Goal: Task Accomplishment & Management: Use online tool/utility

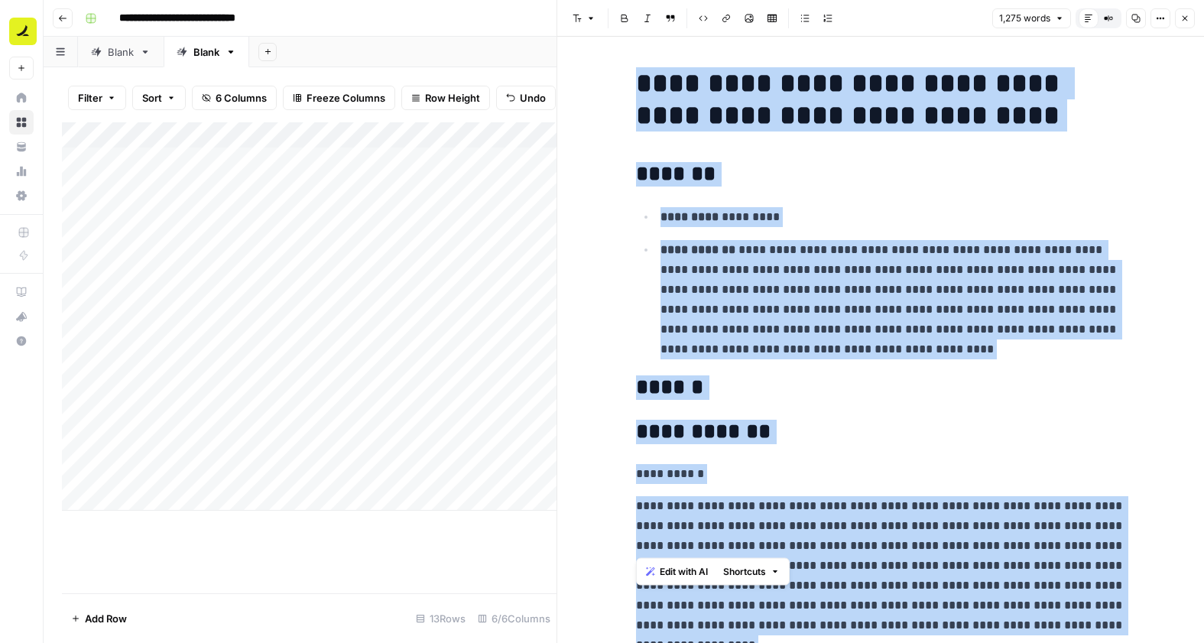
scroll to position [2501, 0]
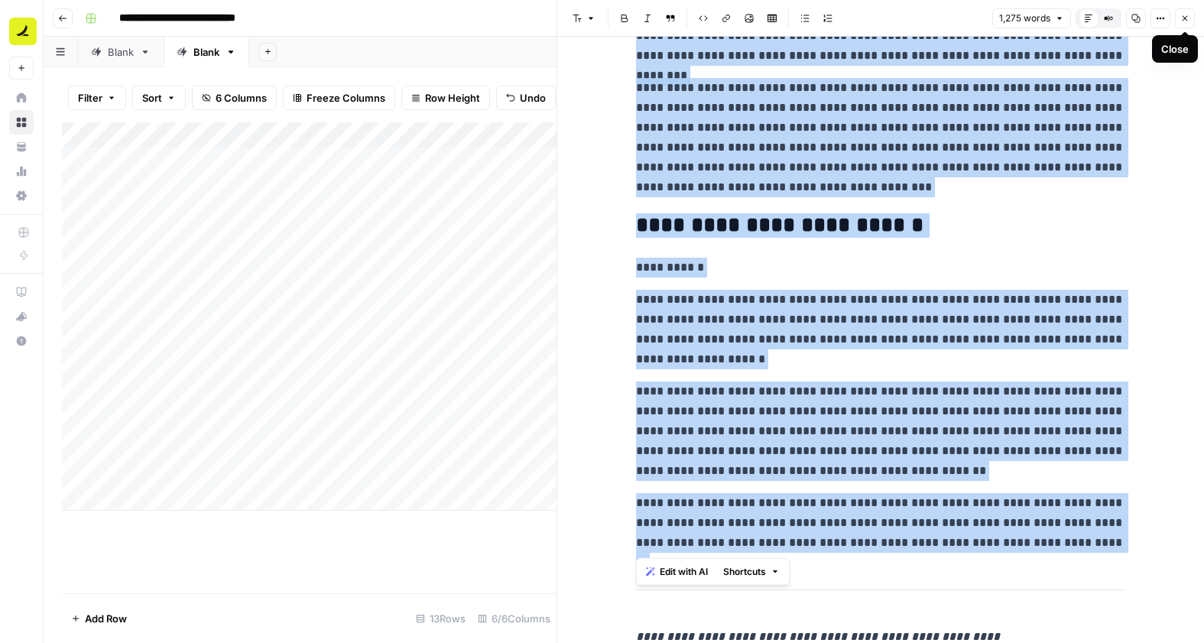
click at [1191, 23] on button "Close" at bounding box center [1185, 18] width 20 height 20
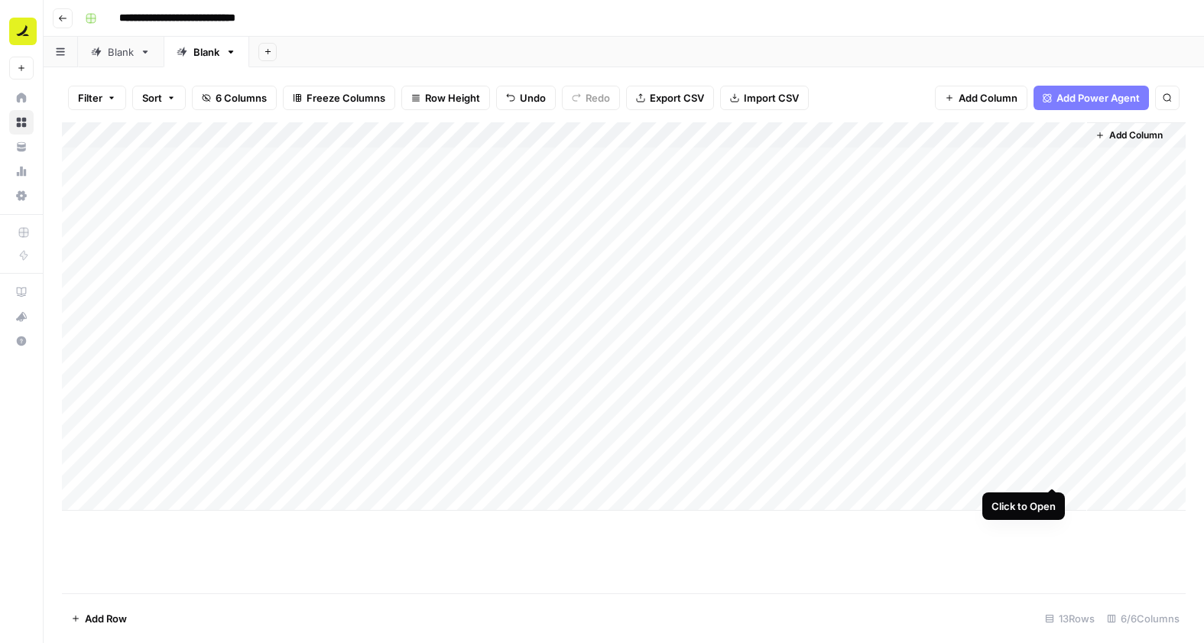
click at [1051, 466] on div "Add Column" at bounding box center [624, 316] width 1124 height 388
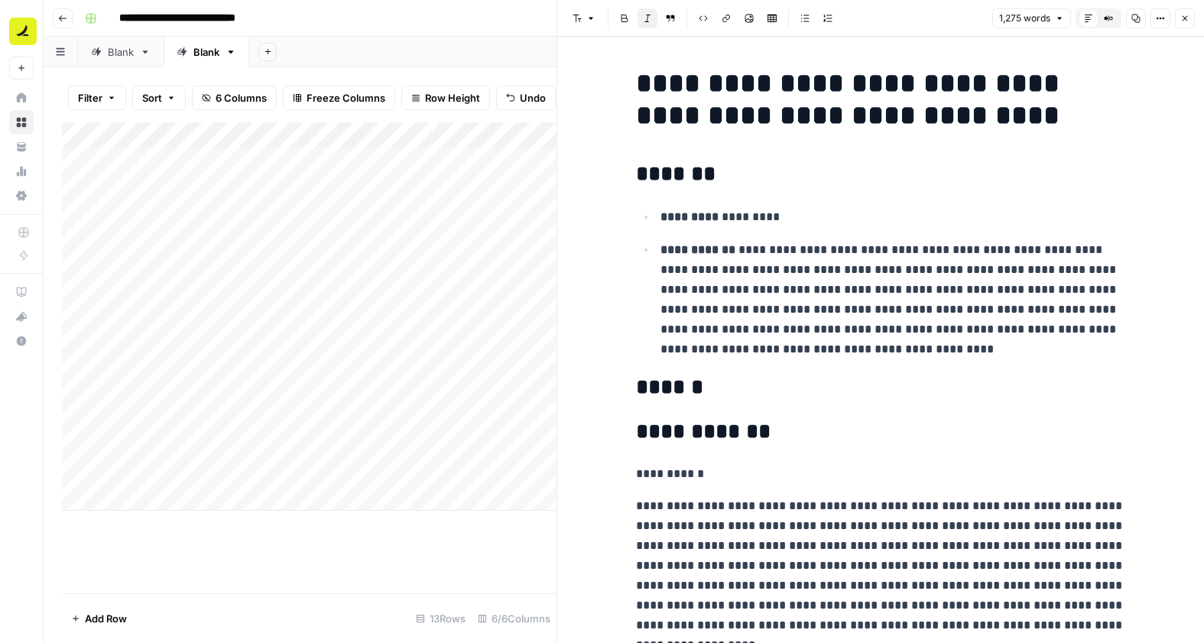
click at [1181, 16] on icon "button" at bounding box center [1185, 18] width 9 height 9
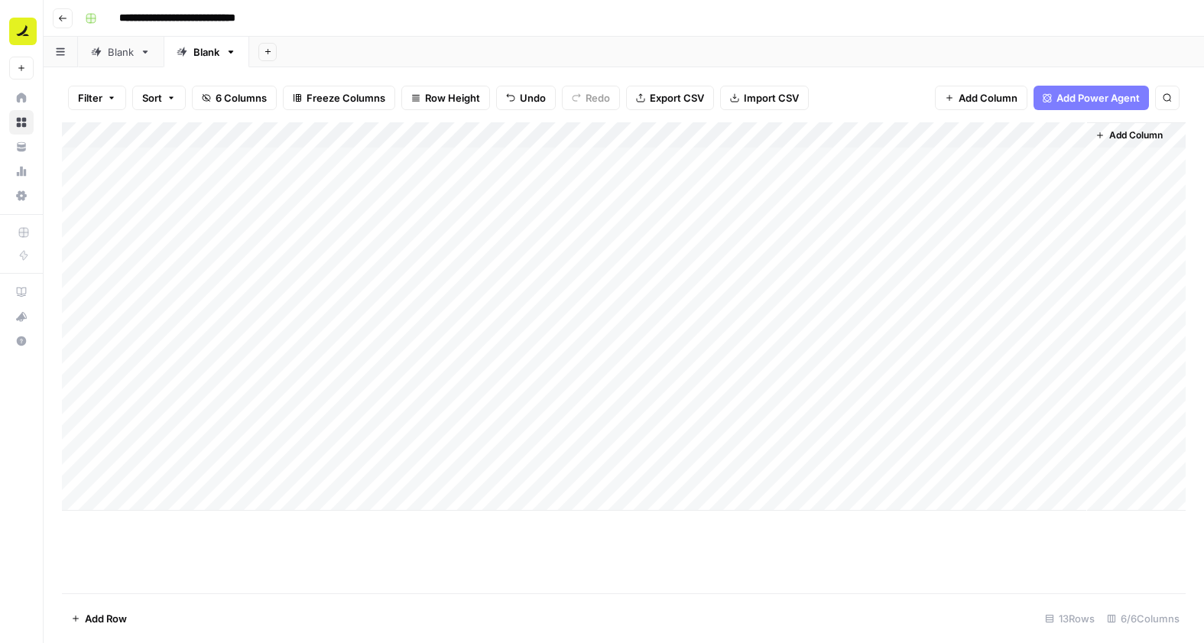
click at [314, 340] on div "Add Column" at bounding box center [624, 316] width 1124 height 388
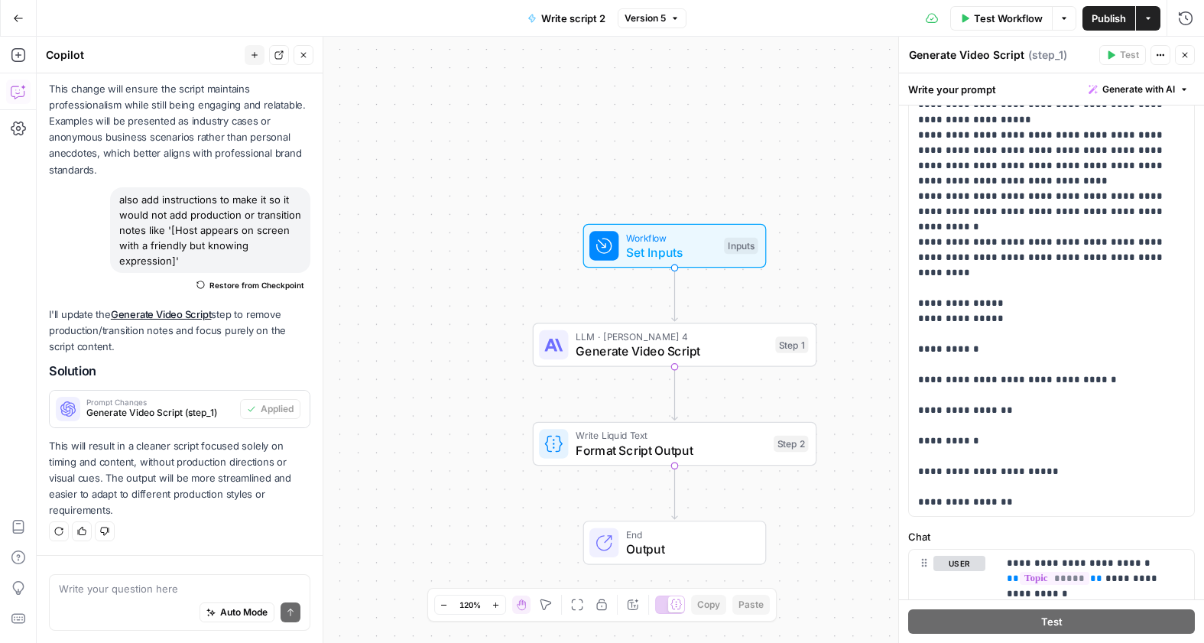
scroll to position [288, 0]
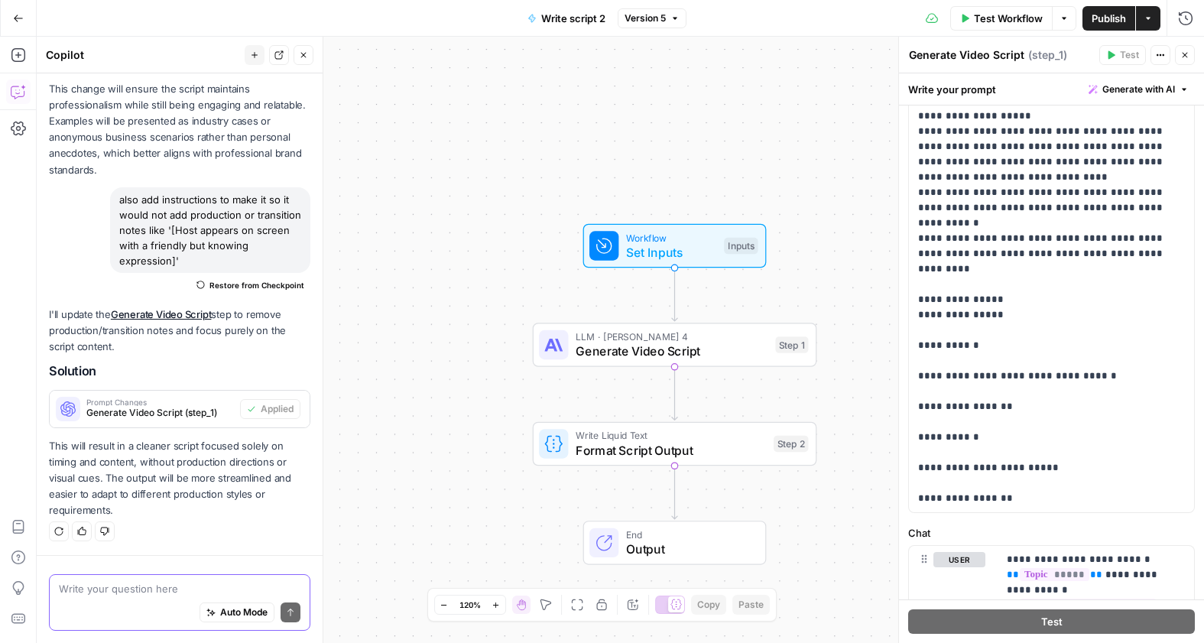
click at [145, 584] on textarea at bounding box center [180, 588] width 242 height 15
paste textarea "Hi there — welcome back to The Cash Flow Desk. Today we’re diving into somethin…"
type textarea "here's an example to use as a reference: Hi there — welcome back to The Cash Fl…"
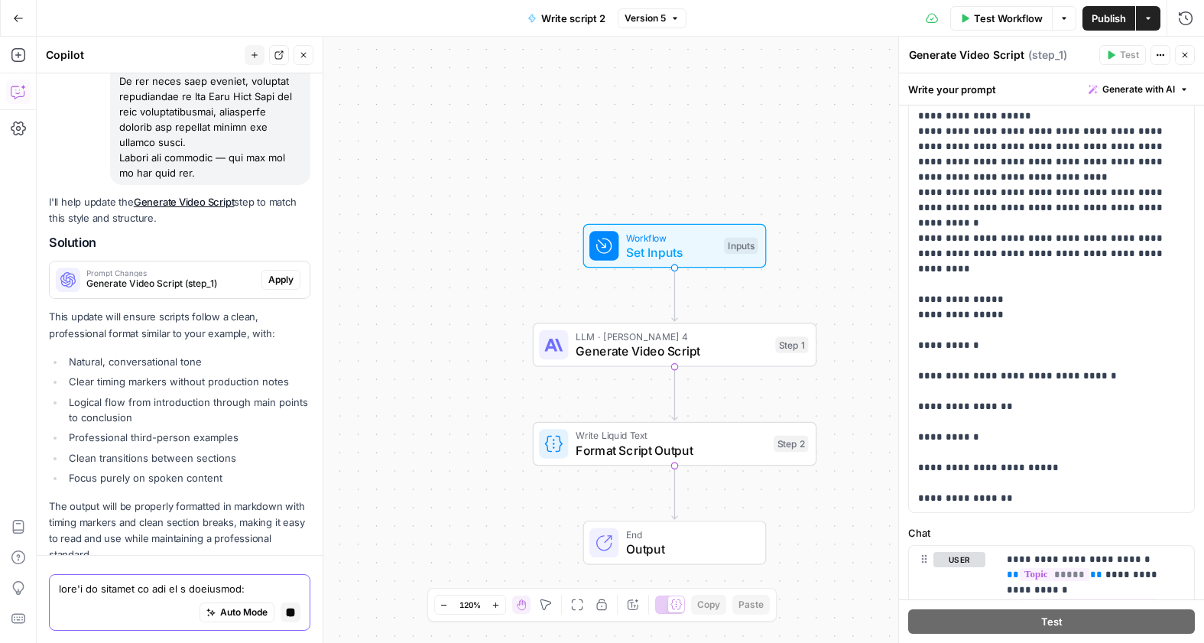
scroll to position [6367, 0]
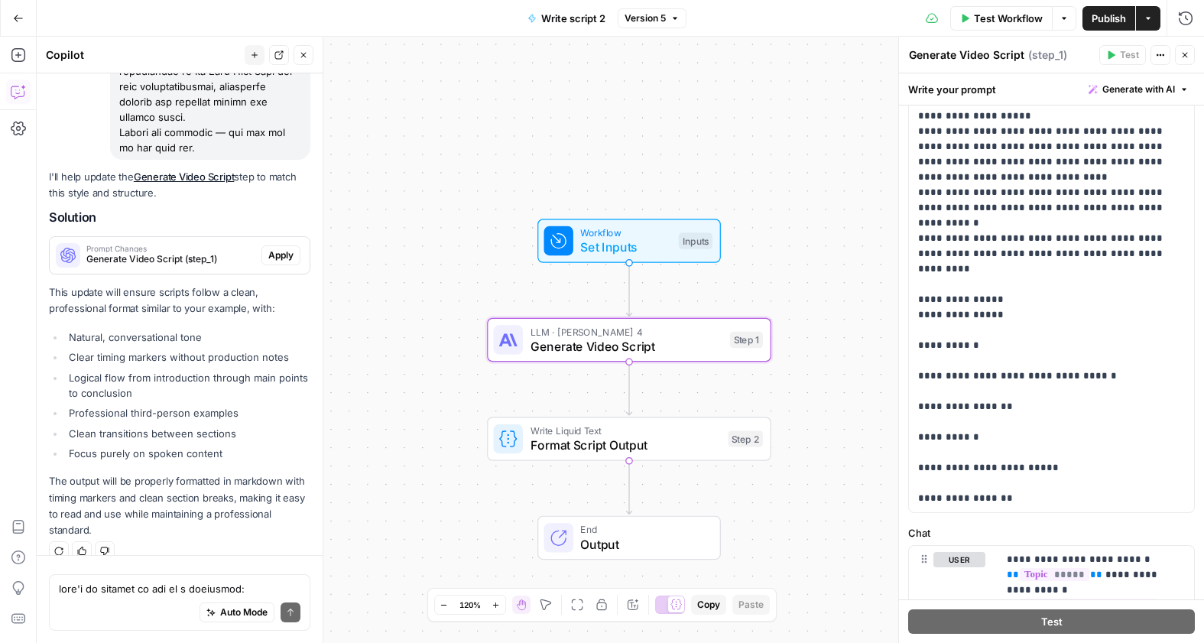
click at [281, 249] on span "Apply" at bounding box center [280, 256] width 25 height 14
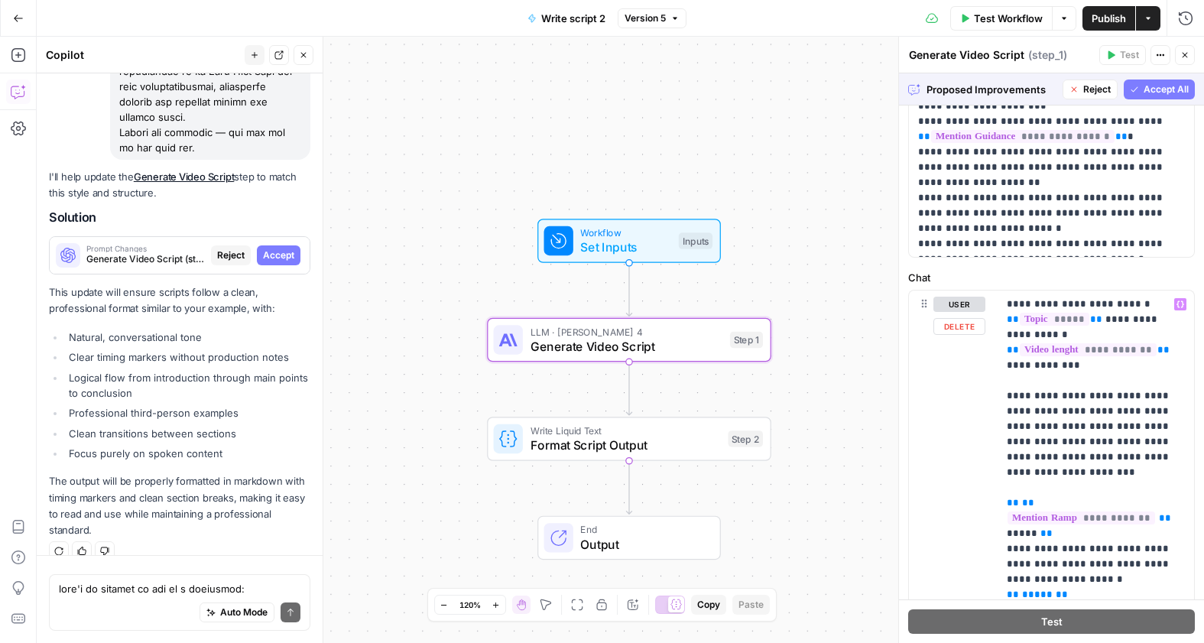
scroll to position [540, 0]
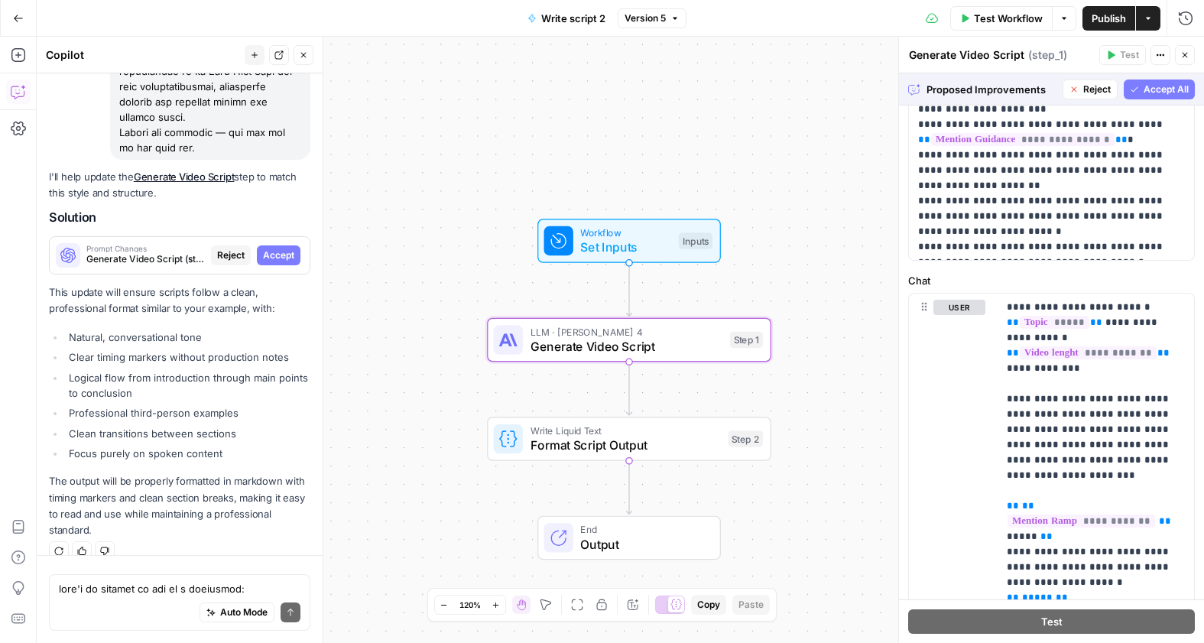
click at [1172, 86] on span "Accept All" at bounding box center [1166, 90] width 45 height 14
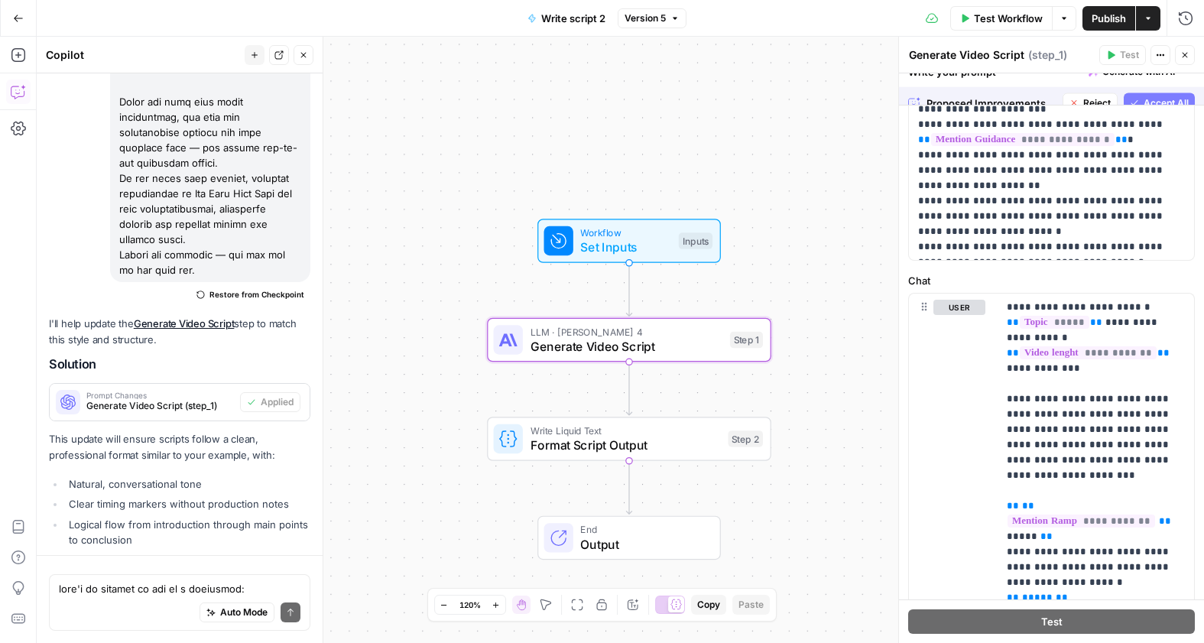
scroll to position [0, 0]
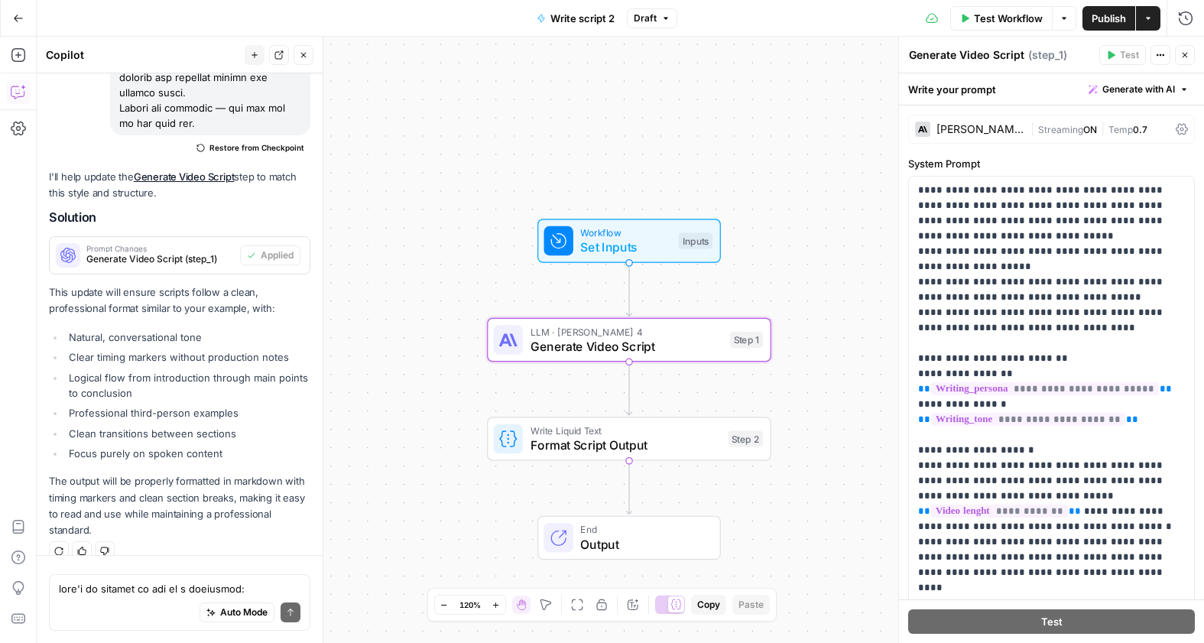
click at [1110, 22] on span "Publish" at bounding box center [1109, 18] width 34 height 15
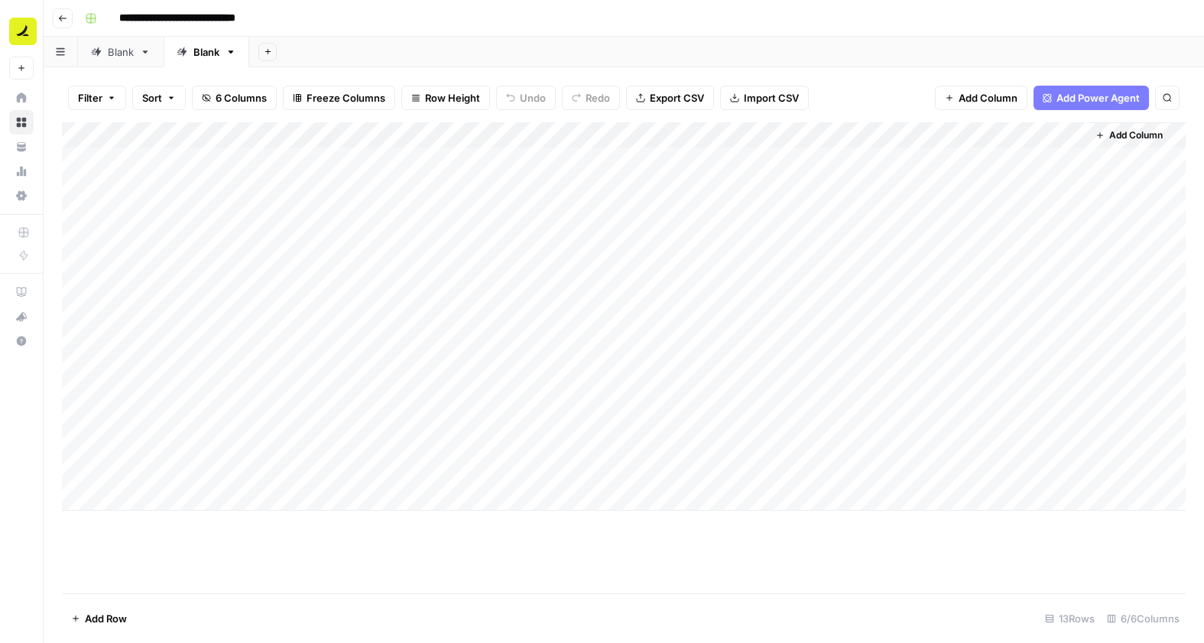
click at [859, 340] on div "Add Column" at bounding box center [624, 316] width 1124 height 388
click at [1019, 333] on div "Add Column" at bounding box center [624, 316] width 1124 height 388
click at [1074, 341] on div "Add Column" at bounding box center [624, 316] width 1124 height 388
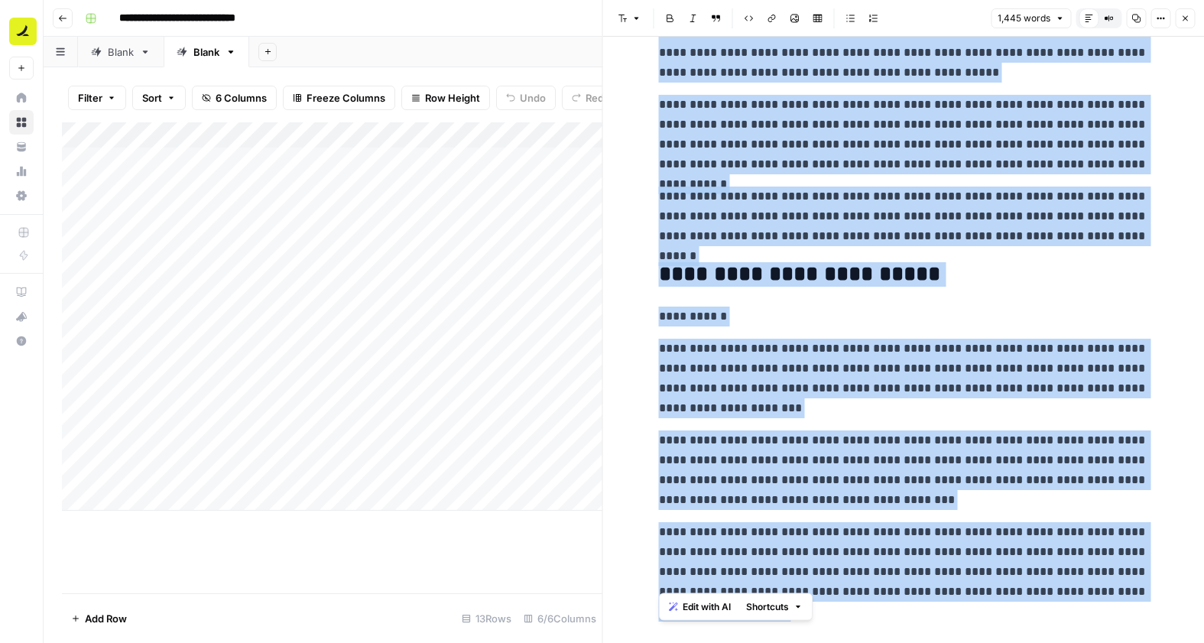
scroll to position [3335, 0]
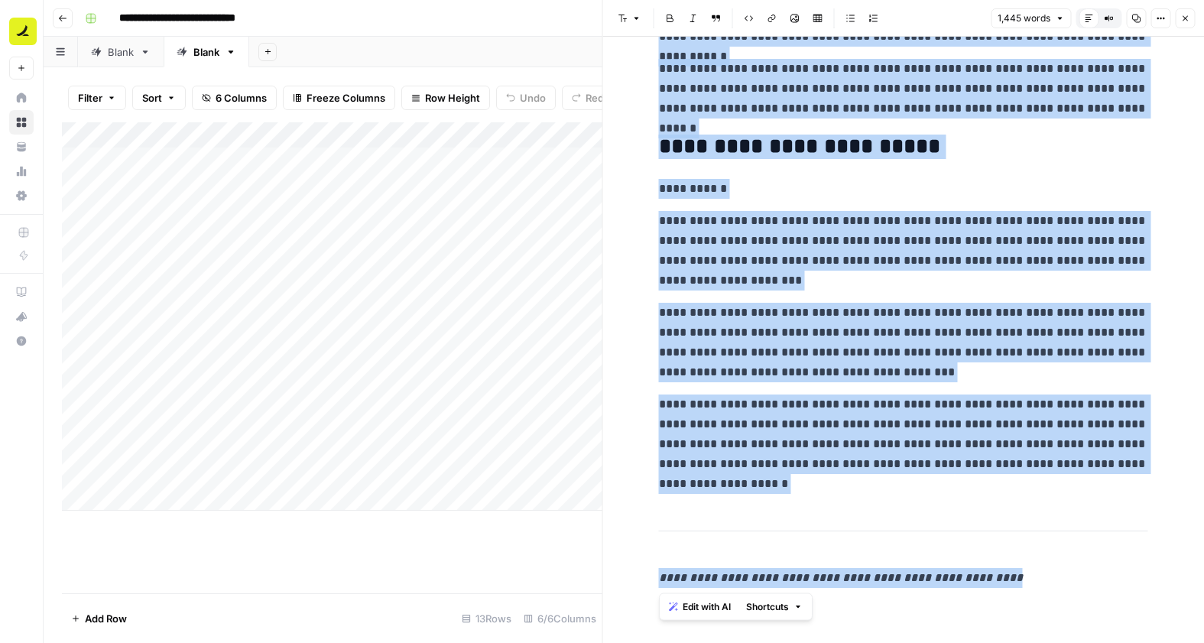
drag, startPoint x: 661, startPoint y: 125, endPoint x: 671, endPoint y: 726, distance: 600.4
click at [671, 642] on html "**********" at bounding box center [602, 321] width 1204 height 643
copy div "**********"
click at [318, 372] on div "Add Column" at bounding box center [332, 316] width 541 height 388
click at [320, 349] on div "Add Column" at bounding box center [332, 316] width 541 height 388
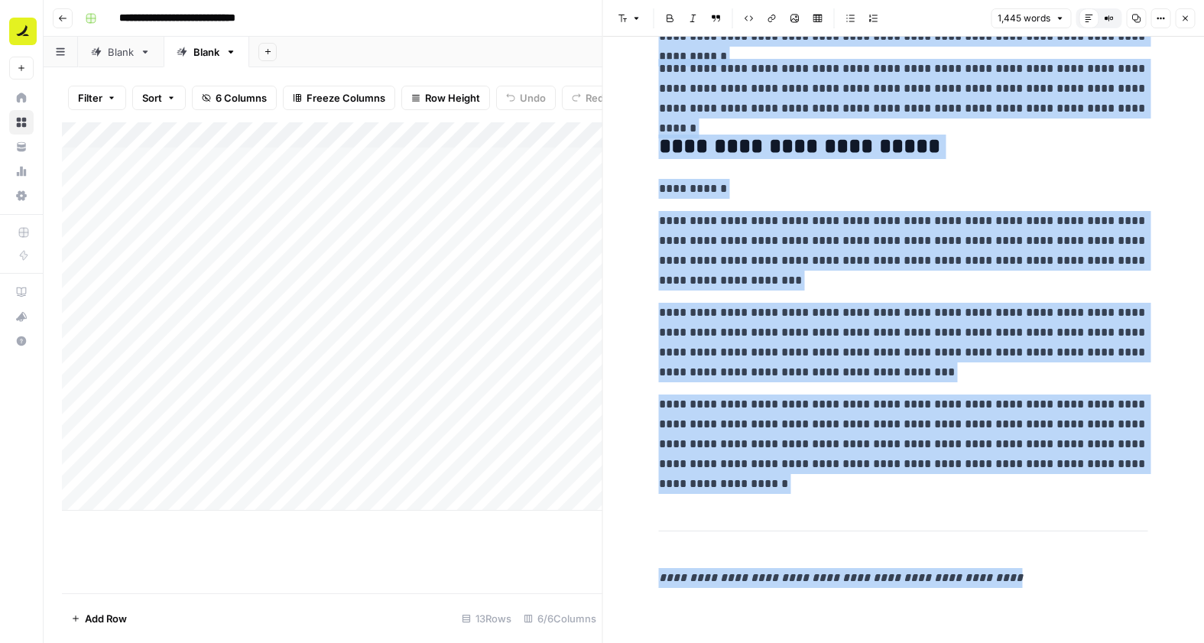
click at [320, 349] on div "Add Column" at bounding box center [332, 316] width 541 height 388
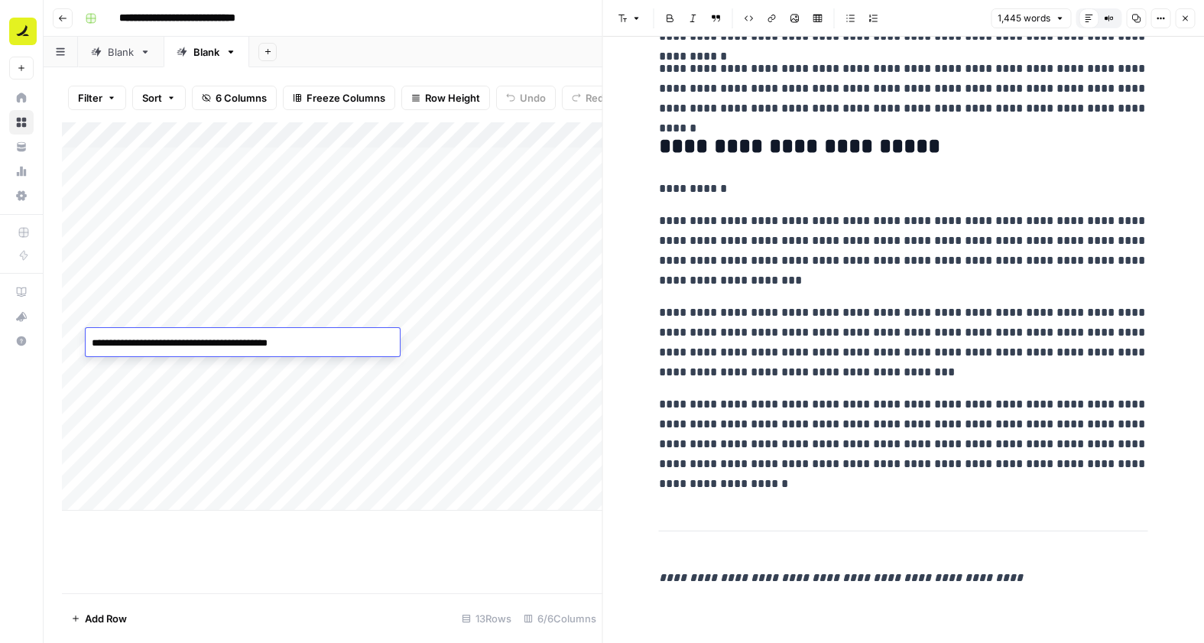
click at [319, 342] on textarea "**********" at bounding box center [243, 343] width 314 height 21
